Goal: Task Accomplishment & Management: Manage account settings

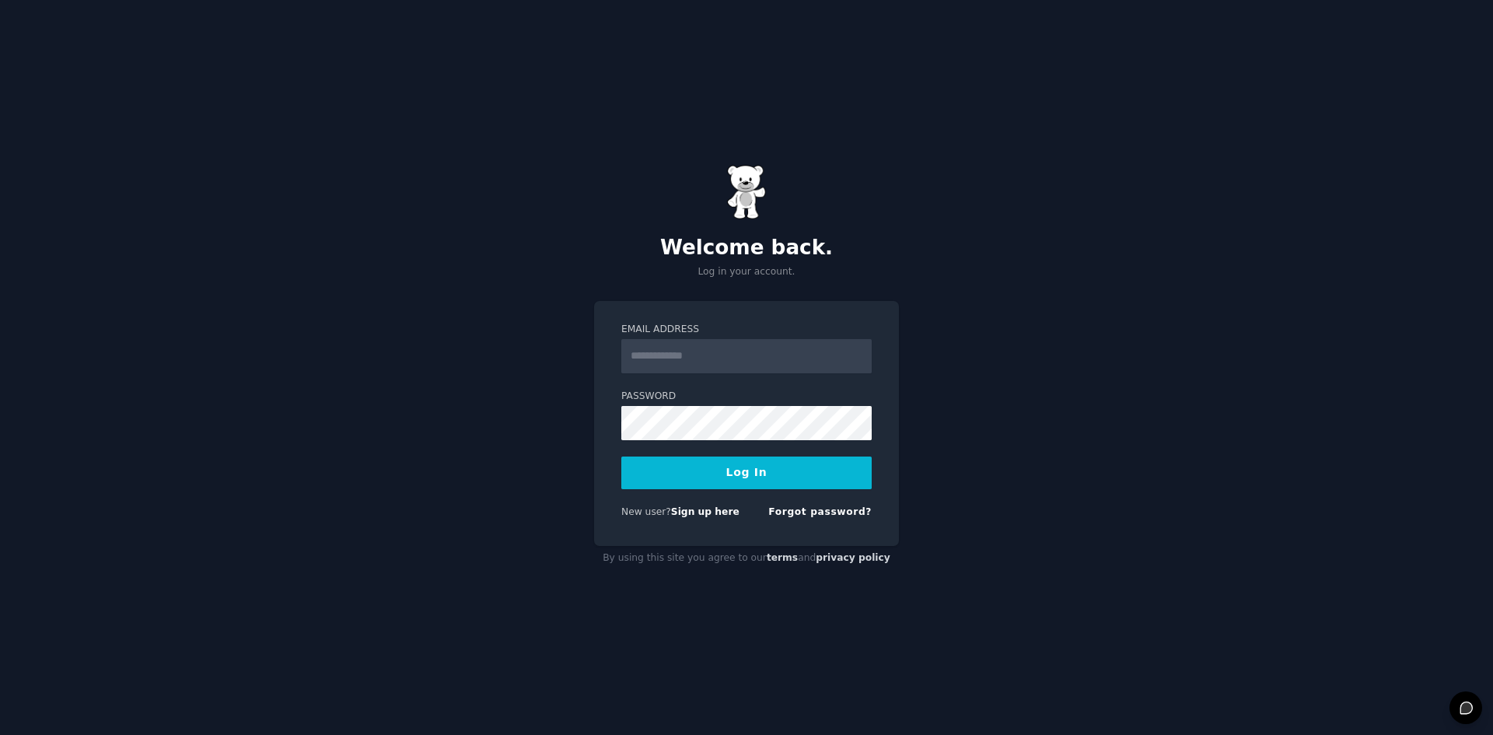
click at [686, 348] on input "Email Address" at bounding box center [746, 356] width 250 height 34
type input "**********"
click at [666, 461] on button "Log In" at bounding box center [746, 472] width 250 height 33
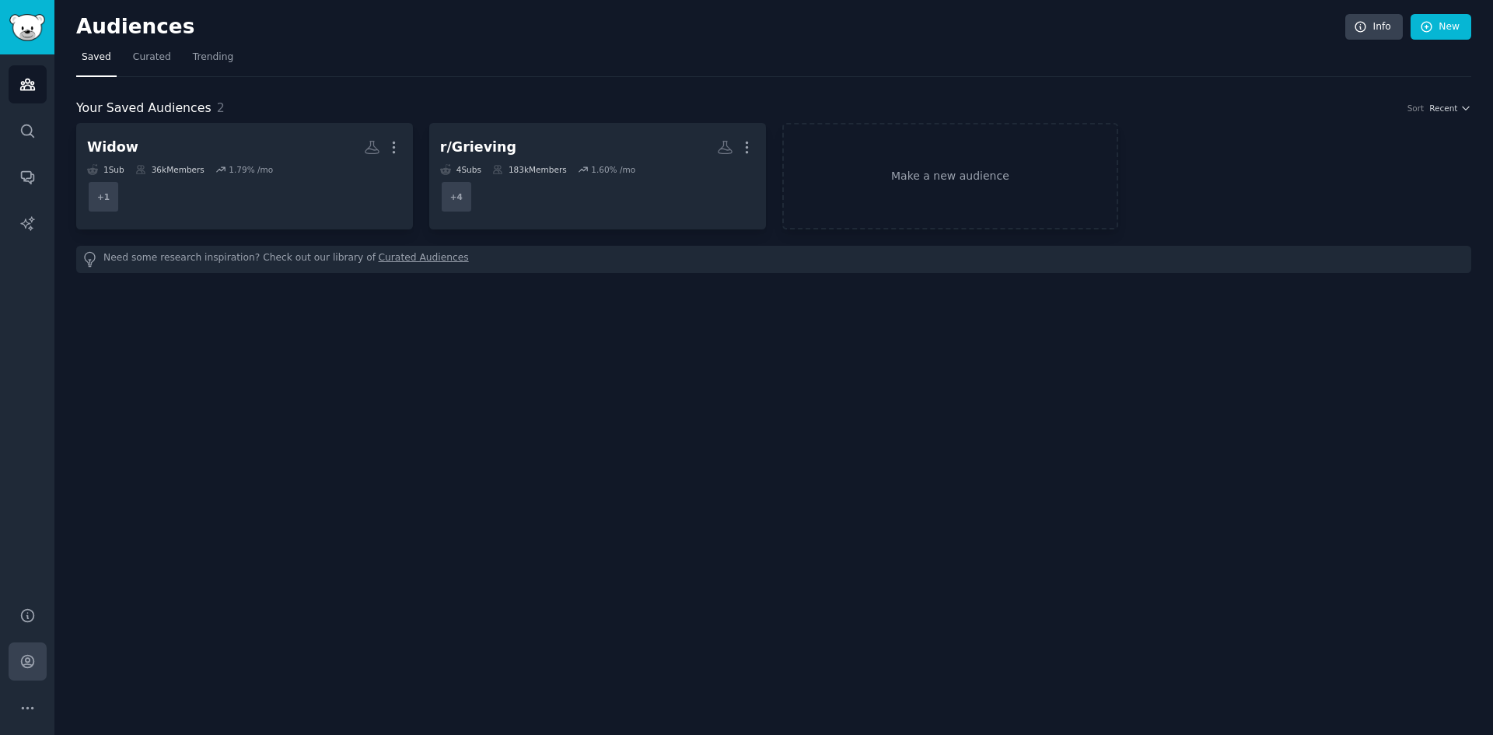
click at [37, 668] on link "Account" at bounding box center [28, 661] width 38 height 38
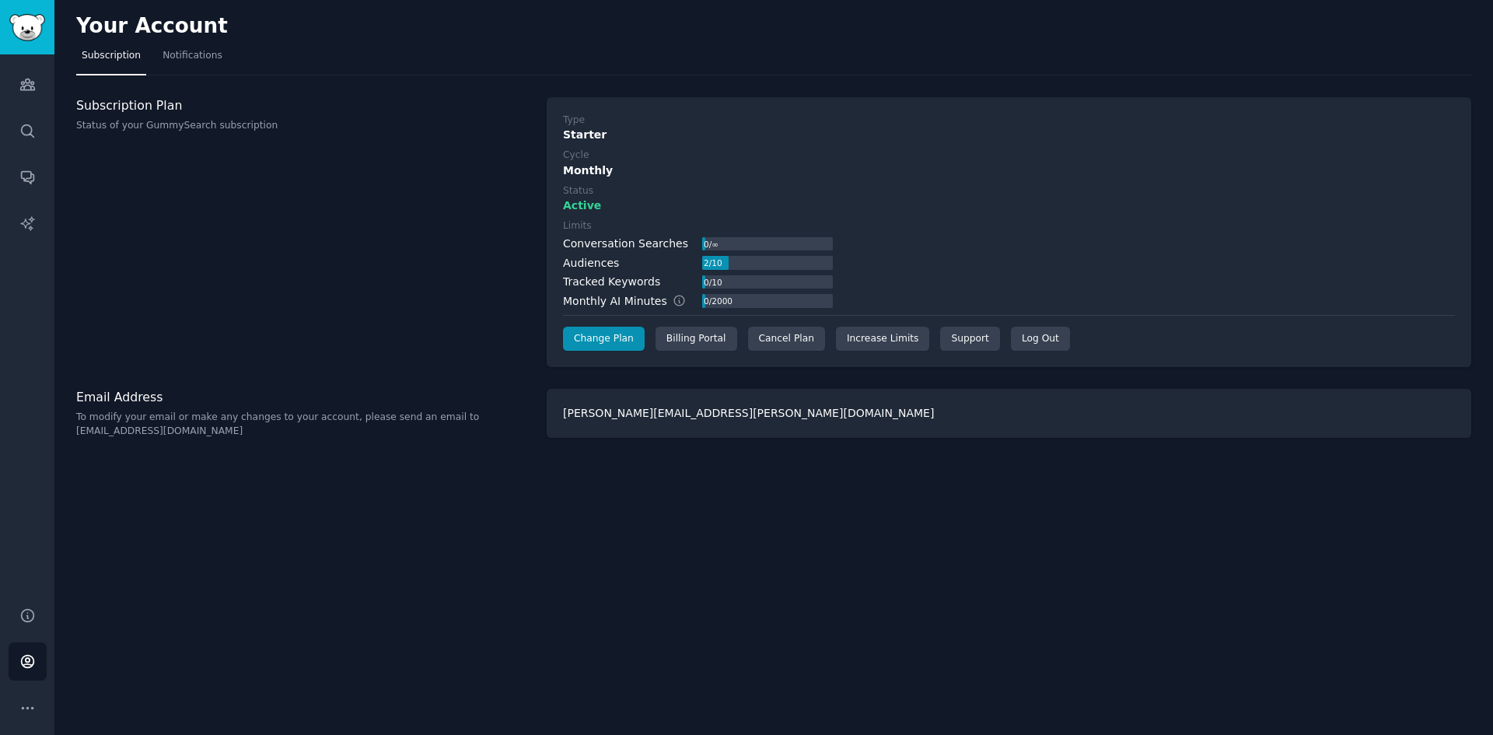
click at [356, 350] on div "Subscription Plan Status of your GummySearch subscription" at bounding box center [303, 232] width 454 height 271
click at [684, 345] on div "Billing Portal" at bounding box center [697, 339] width 82 height 25
click at [37, 81] on link "Audiences" at bounding box center [28, 84] width 38 height 38
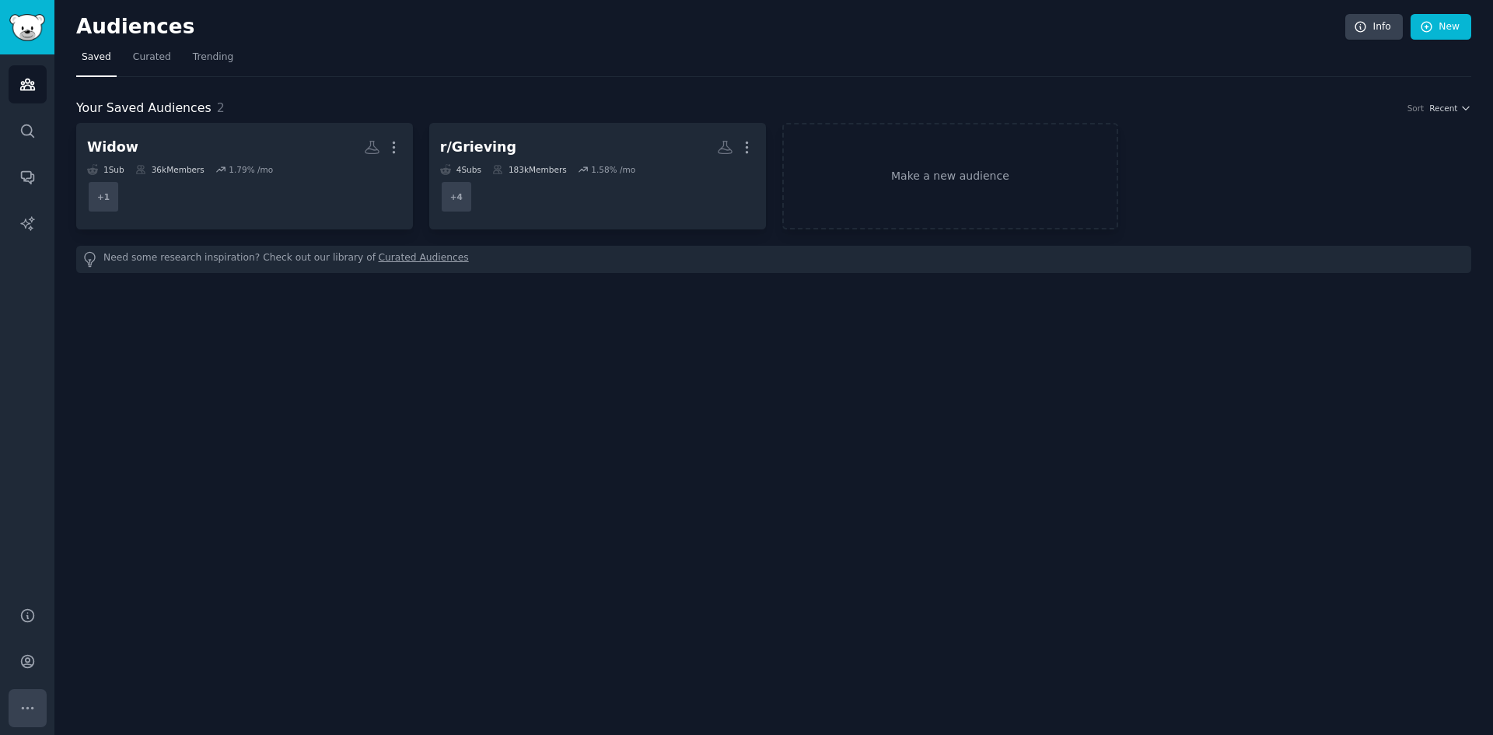
click at [39, 699] on button "More" at bounding box center [28, 708] width 38 height 38
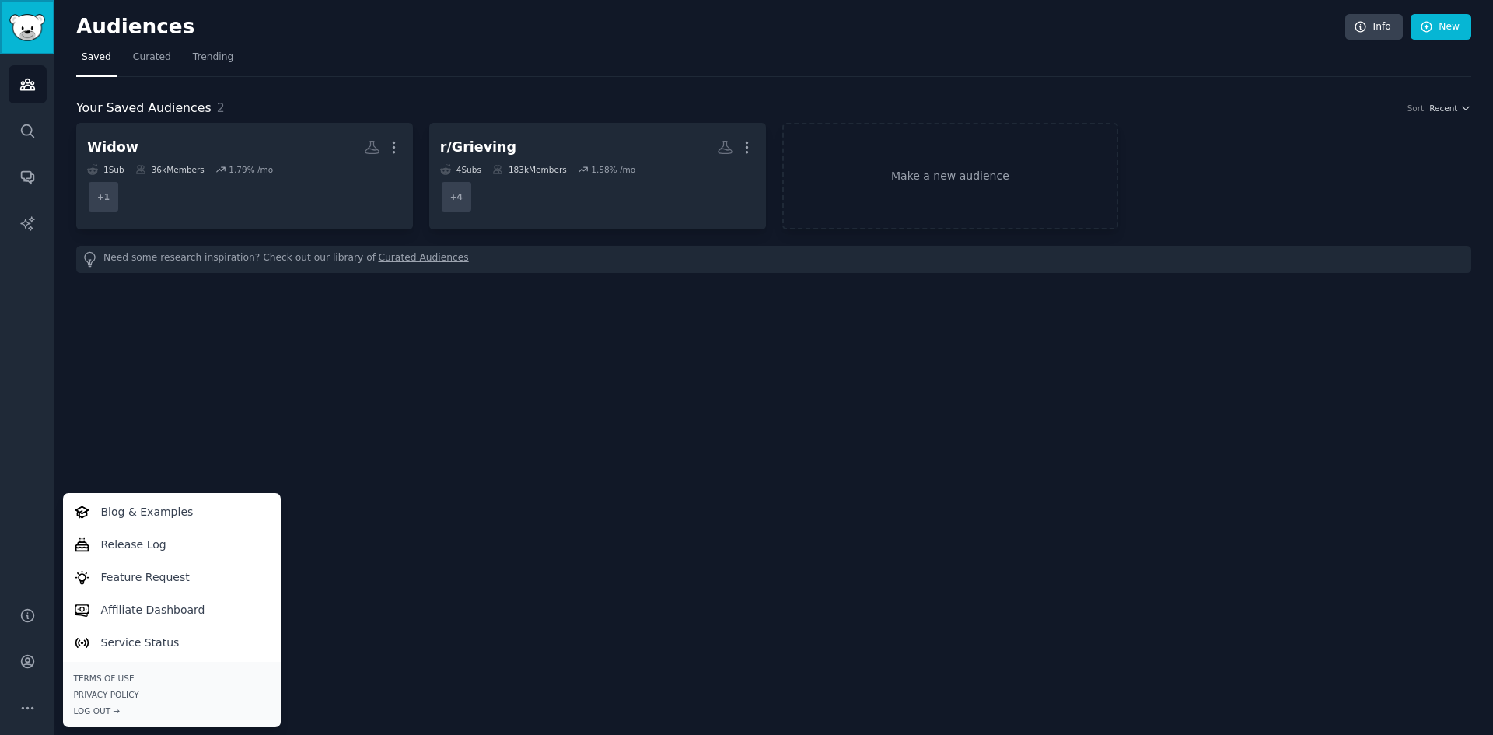
click at [27, 37] on img "Sidebar" at bounding box center [27, 27] width 36 height 27
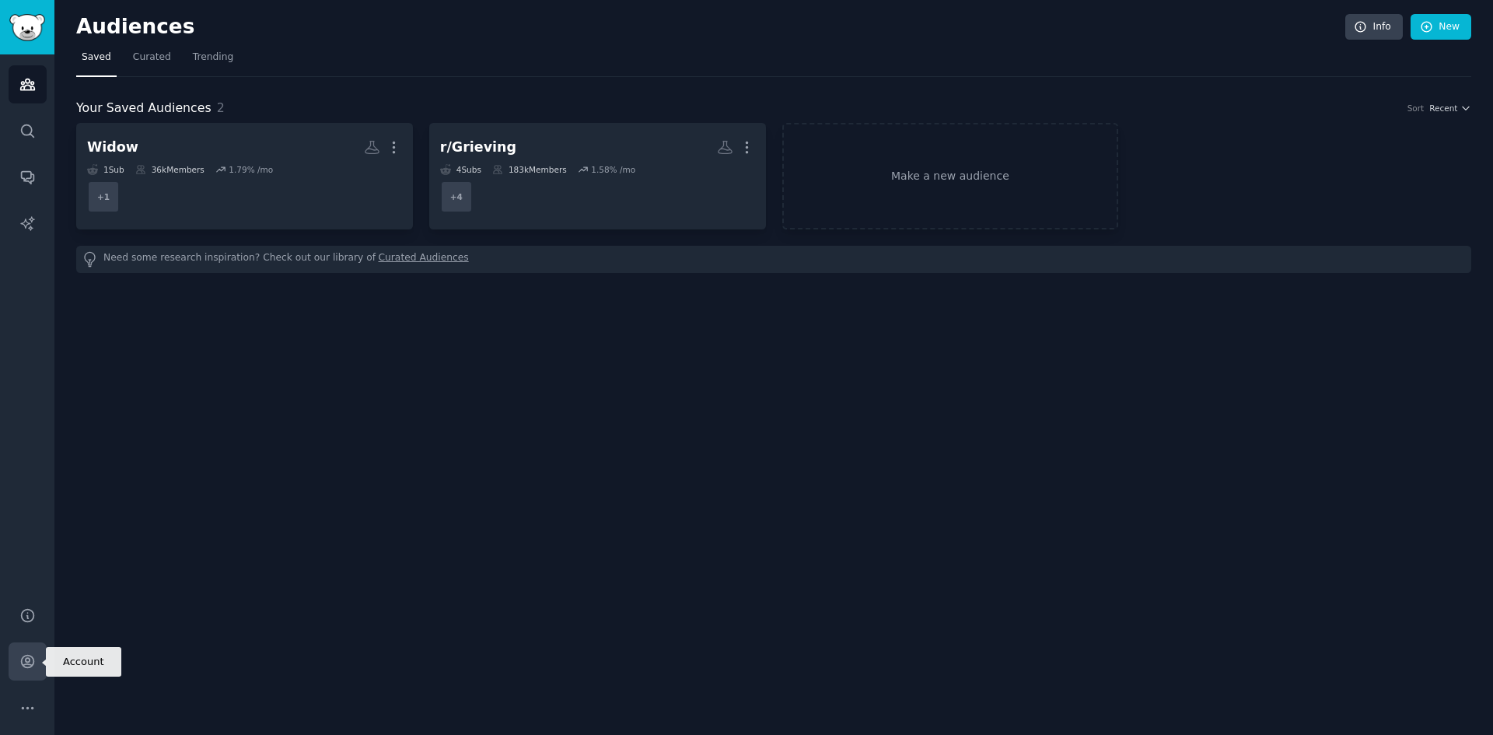
click at [35, 665] on icon "Sidebar" at bounding box center [27, 661] width 16 height 16
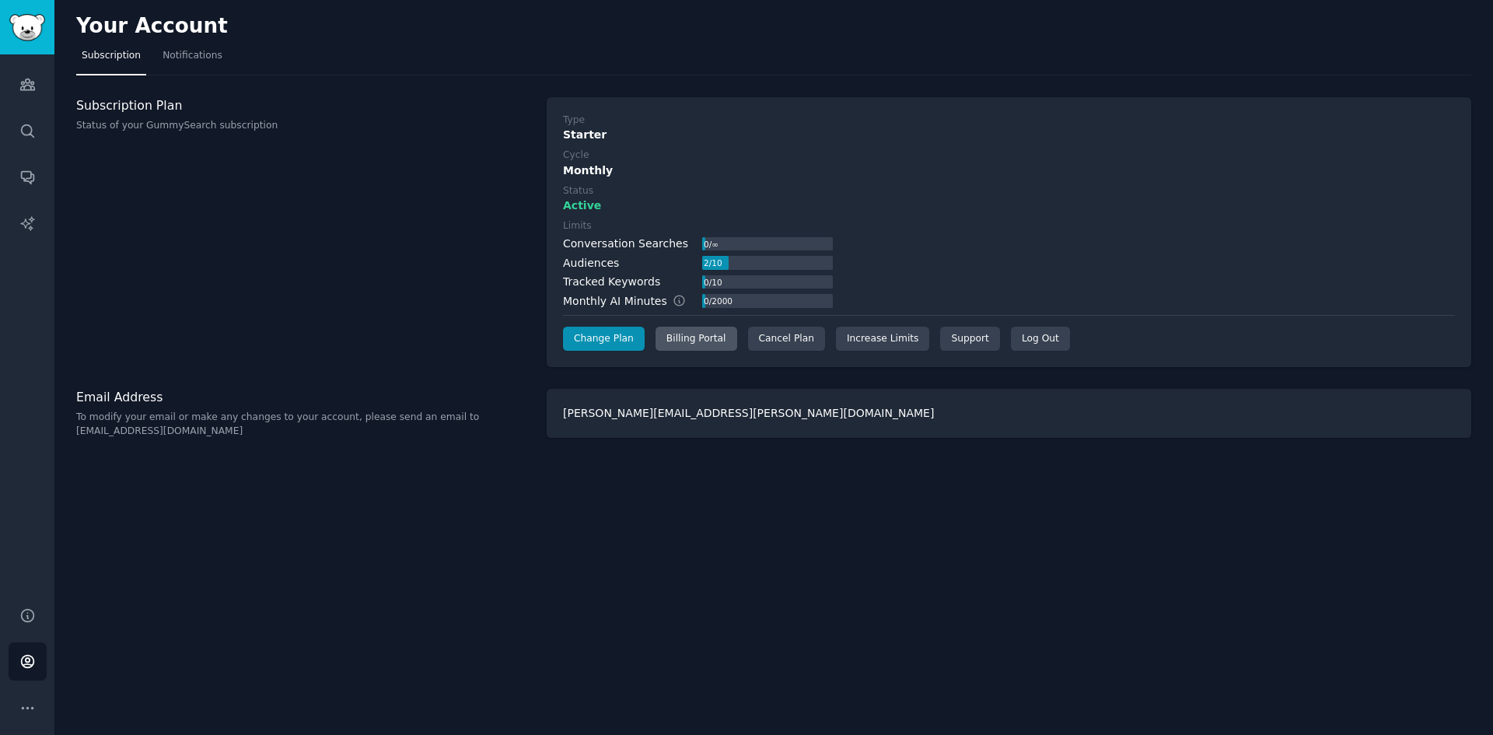
click at [700, 338] on div "Billing Portal" at bounding box center [697, 339] width 82 height 25
